Goal: Task Accomplishment & Management: Use online tool/utility

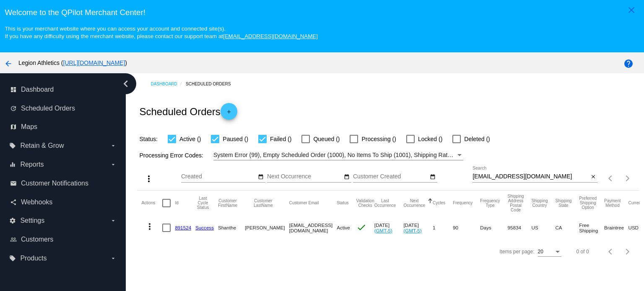
click at [501, 177] on input "[EMAIL_ADDRESS][DOMAIN_NAME]" at bounding box center [531, 177] width 116 height 7
paste input "[EMAIL_ADDRESS]"
type input "[EMAIL_ADDRESS][DOMAIN_NAME]"
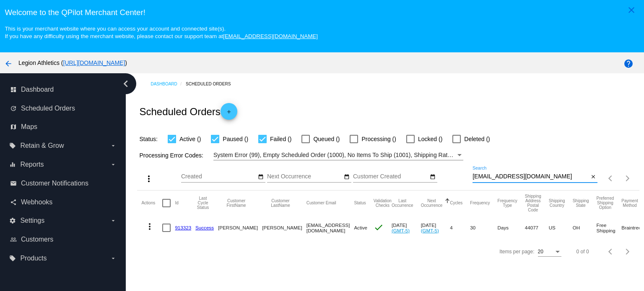
click at [187, 227] on link "913323" at bounding box center [183, 227] width 16 height 5
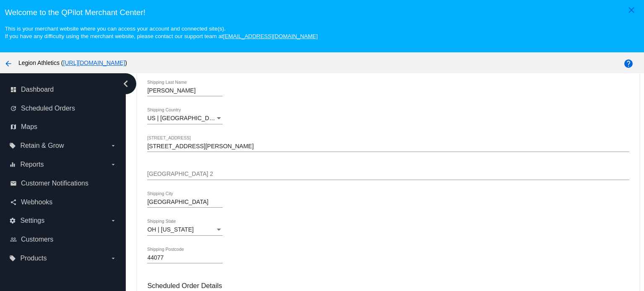
scroll to position [294, 0]
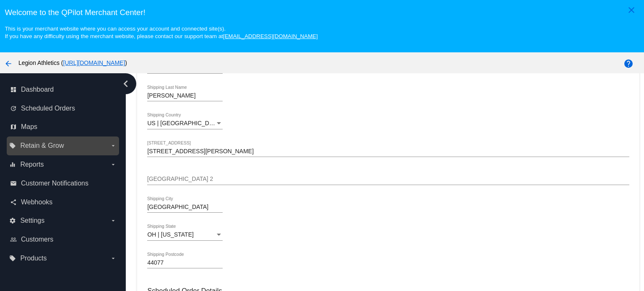
click at [106, 146] on label "local_offer Retain & Grow arrow_drop_down" at bounding box center [62, 145] width 107 height 13
click at [0, 0] on input "local_offer Retain & Grow arrow_drop_down" at bounding box center [0, 0] width 0 height 0
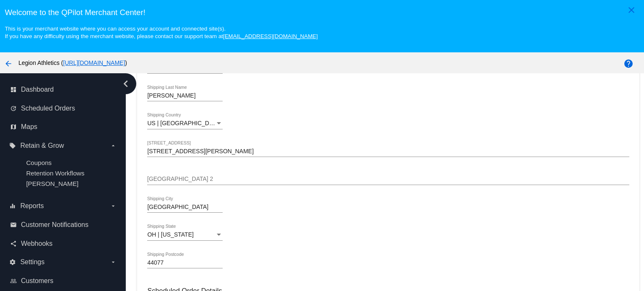
click at [304, 98] on div "[PERSON_NAME] Shipping Last Name" at bounding box center [388, 97] width 482 height 24
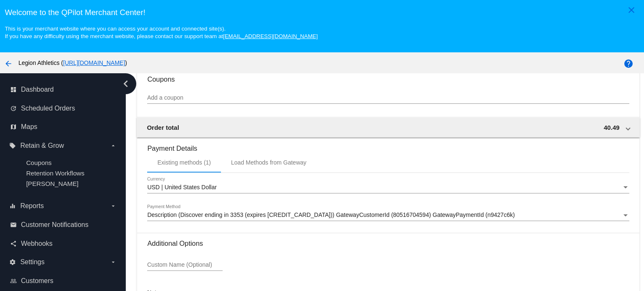
scroll to position [665, 0]
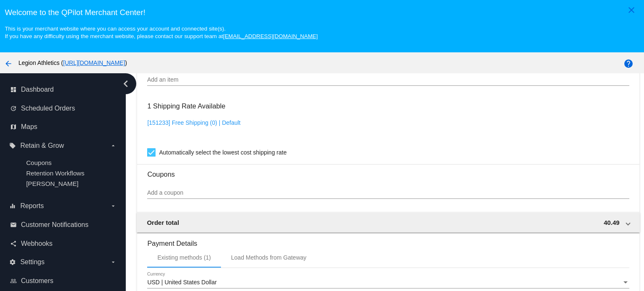
click at [200, 190] on div "Add a coupon" at bounding box center [388, 191] width 482 height 16
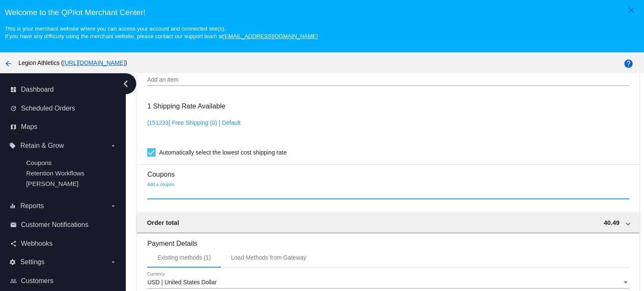
click at [200, 192] on input "Add a coupon" at bounding box center [388, 193] width 482 height 7
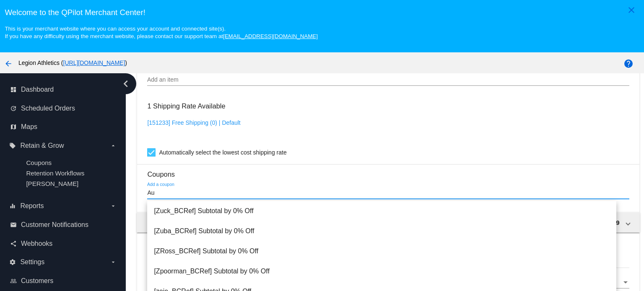
type input "A"
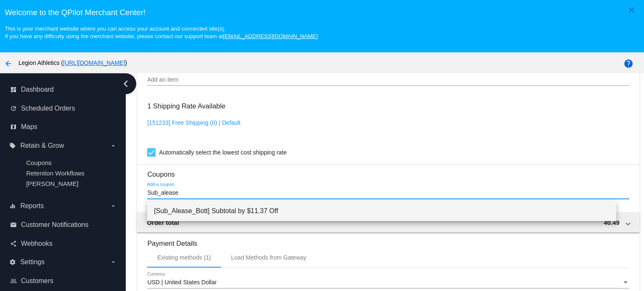
type input "Sub_alease"
click at [239, 212] on span "[Sub_Alease_Bott] Subtotal by $11.37 Off" at bounding box center [382, 211] width 456 height 20
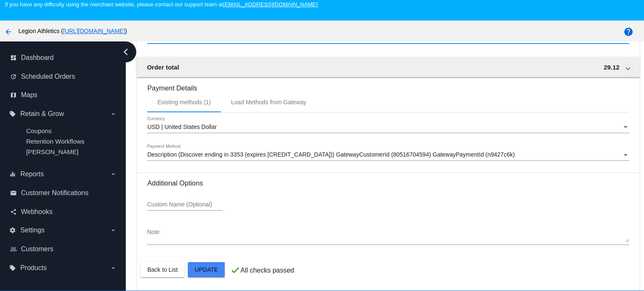
scroll to position [52, 0]
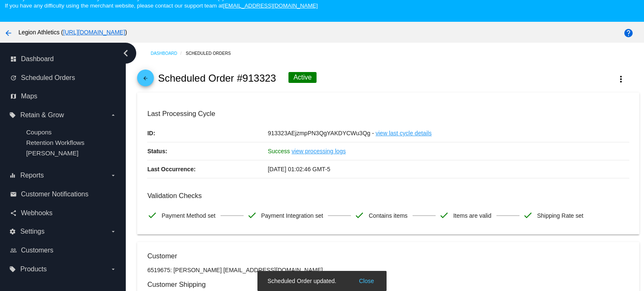
scroll to position [0, 0]
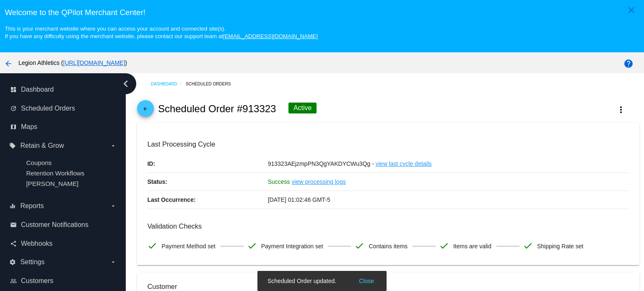
click at [252, 109] on h2 "Scheduled Order #913323" at bounding box center [217, 109] width 118 height 12
copy h2 "913323"
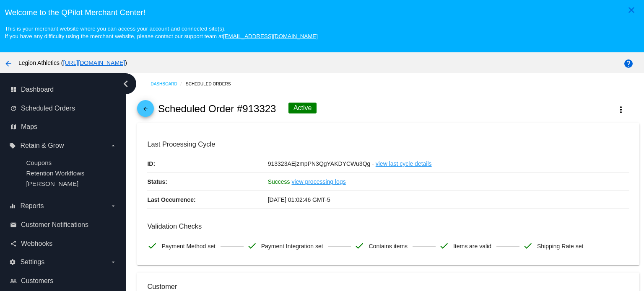
click at [235, 108] on h2 "Scheduled Order #913323" at bounding box center [217, 109] width 118 height 12
drag, startPoint x: 238, startPoint y: 108, endPoint x: 277, endPoint y: 108, distance: 38.6
click at [277, 108] on div "arrow_back Scheduled Order #913323 Active more_vert" at bounding box center [388, 109] width 502 height 29
copy h2 "#913323"
click at [368, 112] on div "arrow_back Scheduled Order #913323 Active more_vert" at bounding box center [388, 109] width 502 height 29
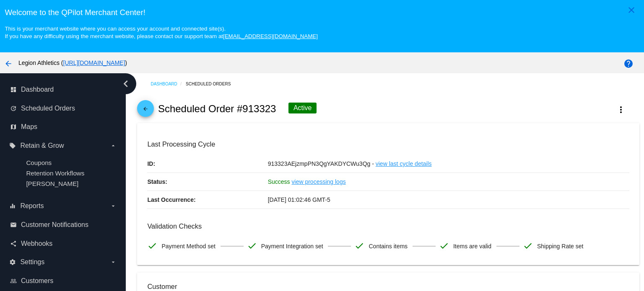
click at [146, 112] on mat-icon "arrow_back" at bounding box center [145, 111] width 10 height 10
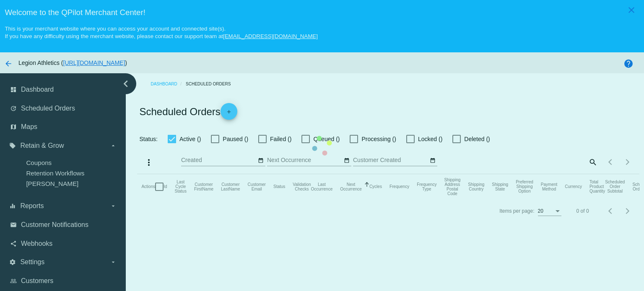
checkbox input "true"
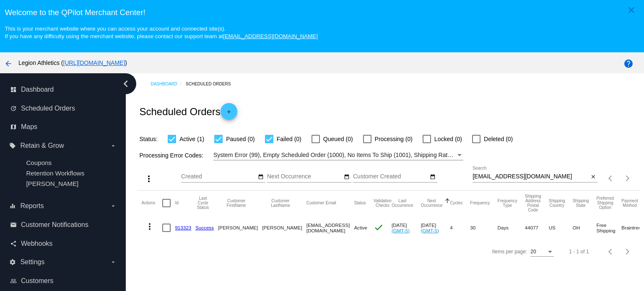
click at [186, 226] on link "913323" at bounding box center [183, 227] width 16 height 5
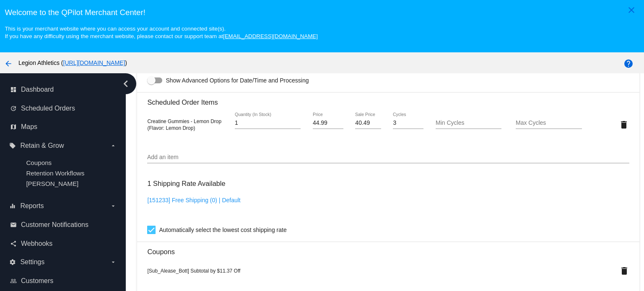
scroll to position [629, 0]
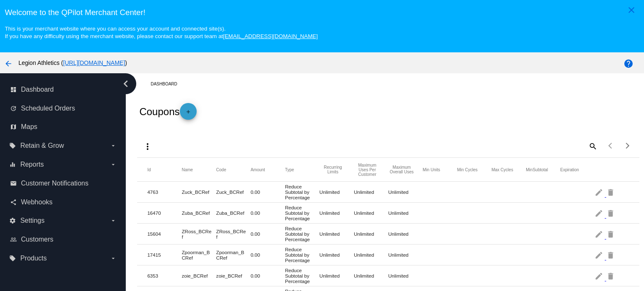
click at [190, 109] on mat-icon "add" at bounding box center [188, 114] width 10 height 10
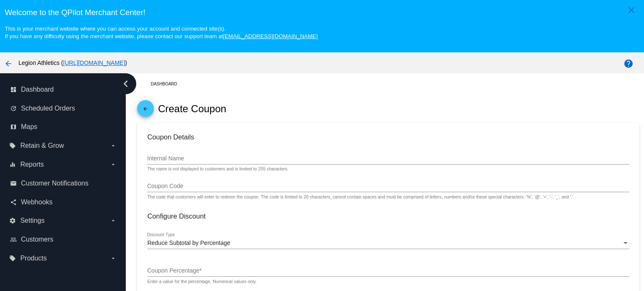
click at [194, 155] on div "Internal Name" at bounding box center [388, 156] width 482 height 16
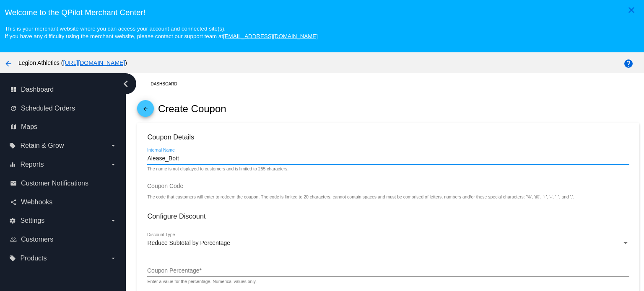
type input "Alease_Bott"
click at [172, 184] on input "Coupon Code" at bounding box center [388, 186] width 482 height 7
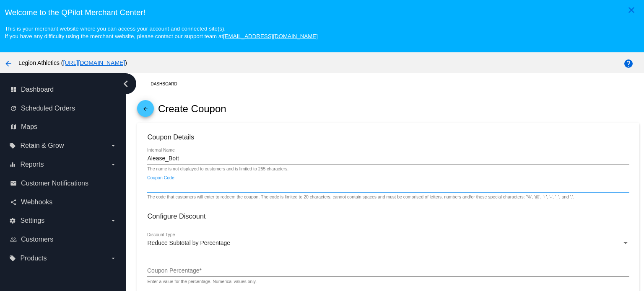
click at [172, 184] on input "Coupon Code" at bounding box center [388, 186] width 482 height 7
drag, startPoint x: 166, startPoint y: 187, endPoint x: 126, endPoint y: 186, distance: 40.7
click at [126, 186] on div "Dashboard arrow_back Create Coupon Coupon Details Alease_Bott Internal Name The…" at bounding box center [385, 197] width 518 height 249
drag, startPoint x: 225, startPoint y: 183, endPoint x: 161, endPoint y: 192, distance: 64.4
click at [161, 192] on div "Sub_Alease_Bott Coupon Code The code that customers will enter to redeem the co…" at bounding box center [388, 188] width 482 height 24
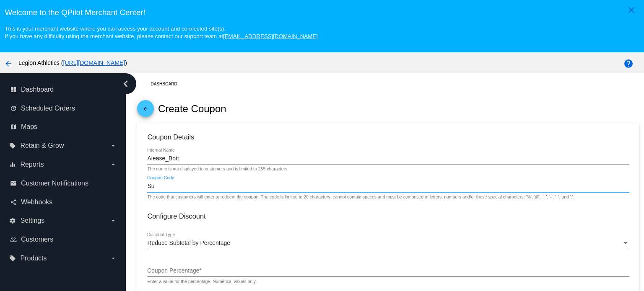
type input "S"
type input "Sub_Alease_Bott"
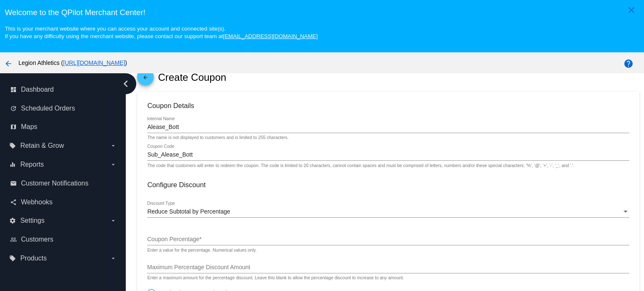
scroll to position [84, 0]
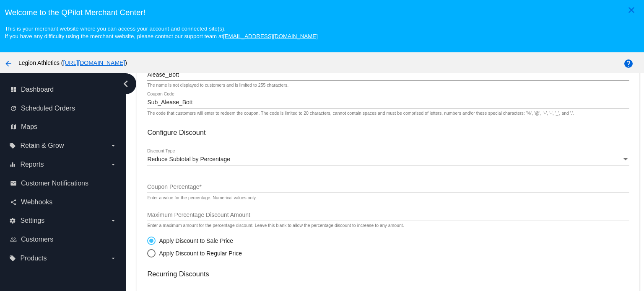
click at [184, 157] on span "Reduce Subtotal by Percentage" at bounding box center [188, 159] width 83 height 7
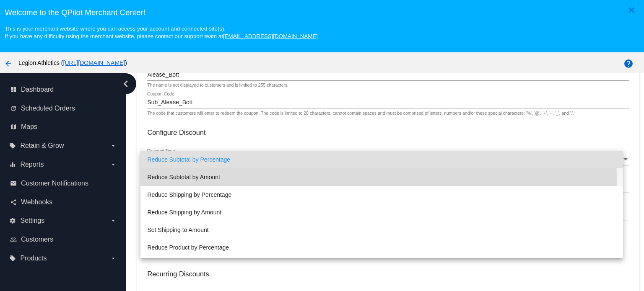
click at [189, 181] on span "Reduce Subtotal by Amount" at bounding box center [381, 178] width 469 height 18
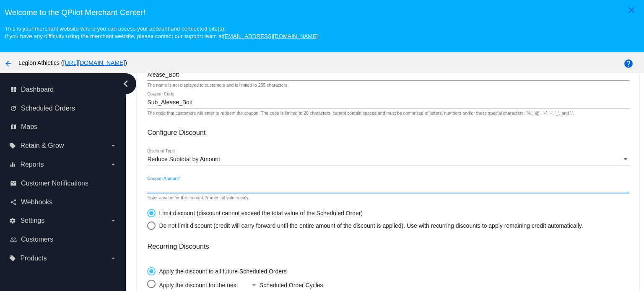
click at [170, 188] on input "Coupon Amount *" at bounding box center [388, 187] width 482 height 7
type input "11.37"
click at [136, 185] on div "Dashboard arrow_back Create Coupon Coupon Details Alease_Bott Internal Name The…" at bounding box center [389, 243] width 512 height 507
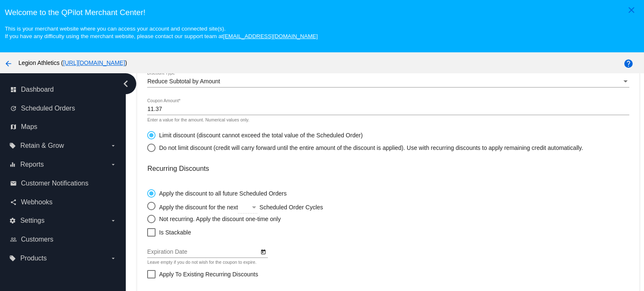
scroll to position [210, 0]
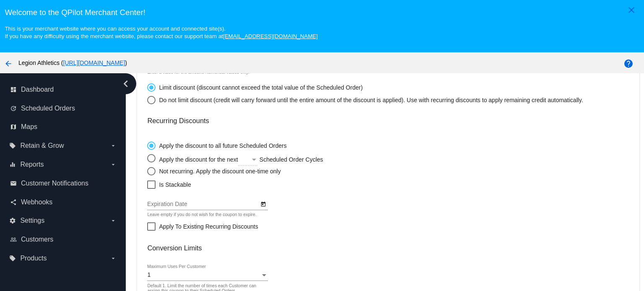
click at [194, 174] on div "Not recurring. Apply the discount one-time only" at bounding box center [218, 171] width 125 height 7
click at [147, 172] on input "Not recurring. Apply the discount one-time only" at bounding box center [147, 171] width 0 height 0
radio input "true"
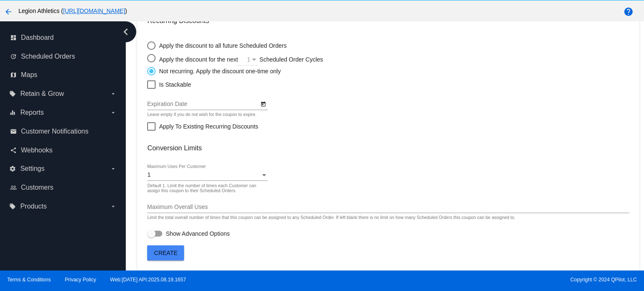
scroll to position [52, 0]
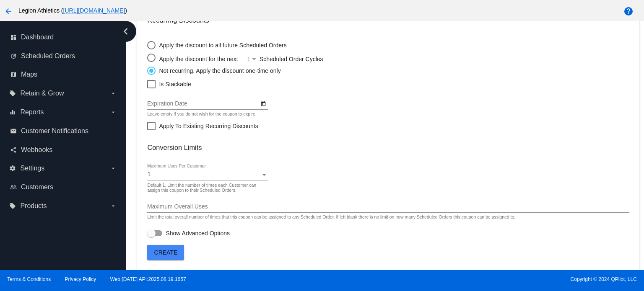
click at [153, 229] on div at bounding box center [151, 233] width 8 height 8
click at [151, 236] on input "Show Advanced Options" at bounding box center [151, 236] width 0 height 0
checkbox input "true"
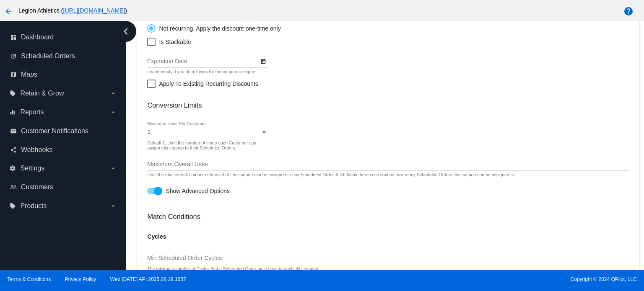
scroll to position [258, 0]
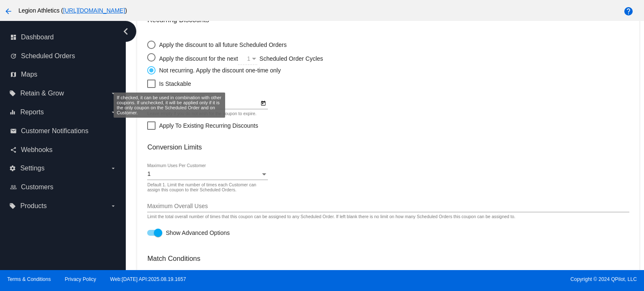
click at [151, 83] on div at bounding box center [151, 84] width 8 height 8
click at [151, 88] on input "Is Stackable" at bounding box center [151, 88] width 0 height 0
checkbox input "true"
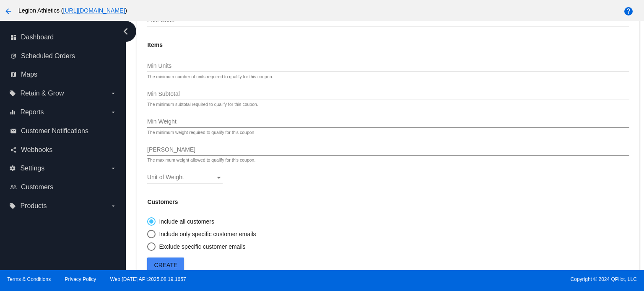
scroll to position [712, 0]
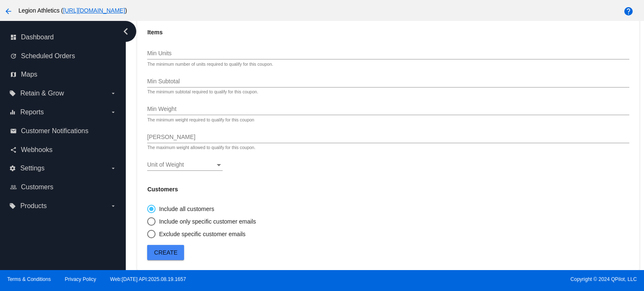
click at [164, 253] on span "Create" at bounding box center [165, 252] width 23 height 7
